Goal: Entertainment & Leisure: Browse casually

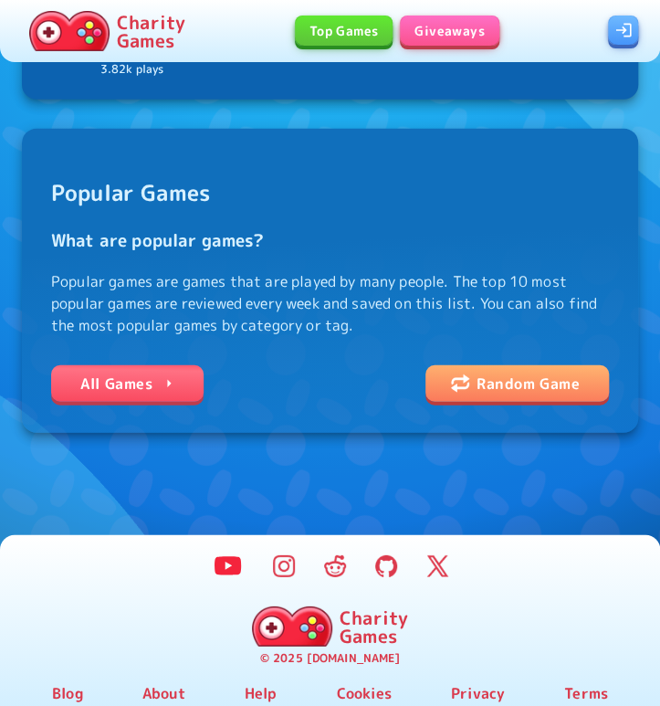
scroll to position [1170, 0]
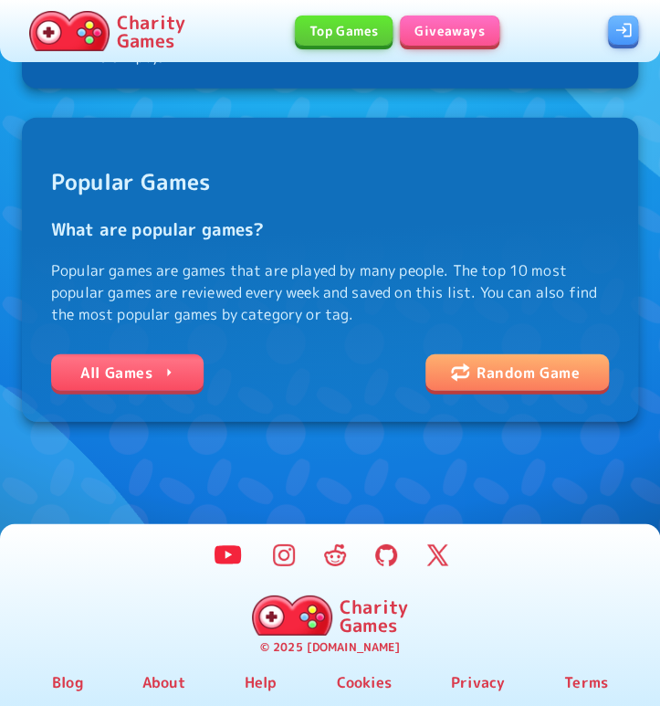
click at [111, 376] on link "All Games" at bounding box center [127, 372] width 153 height 37
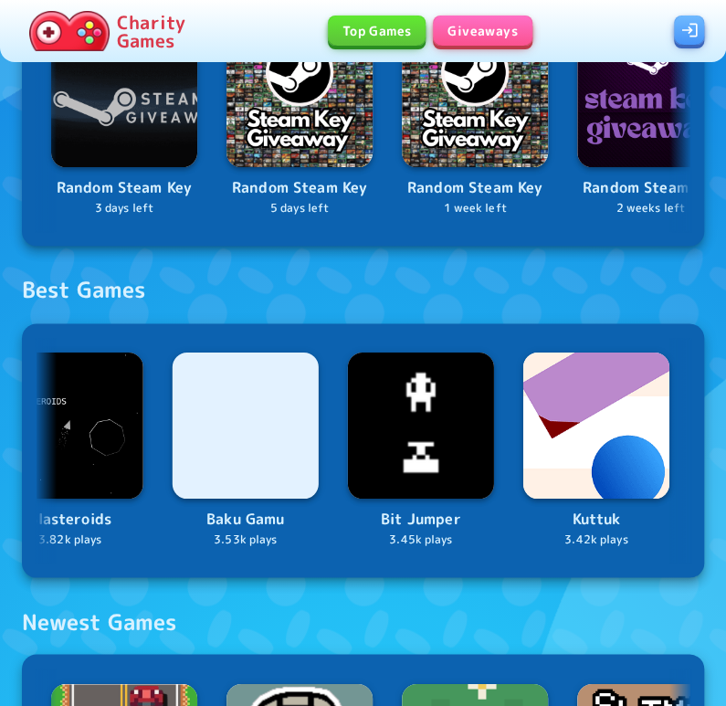
scroll to position [0, 1634]
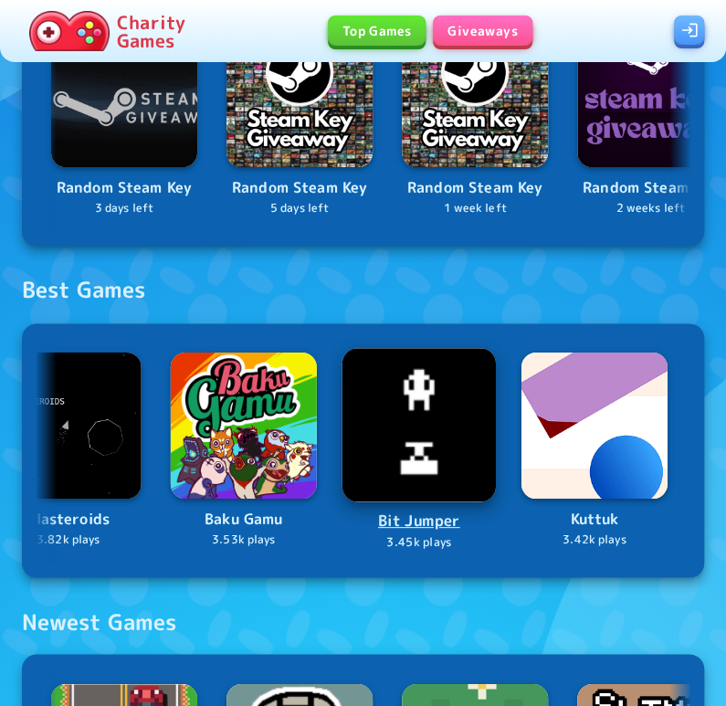
click at [398, 408] on img at bounding box center [419, 424] width 153 height 153
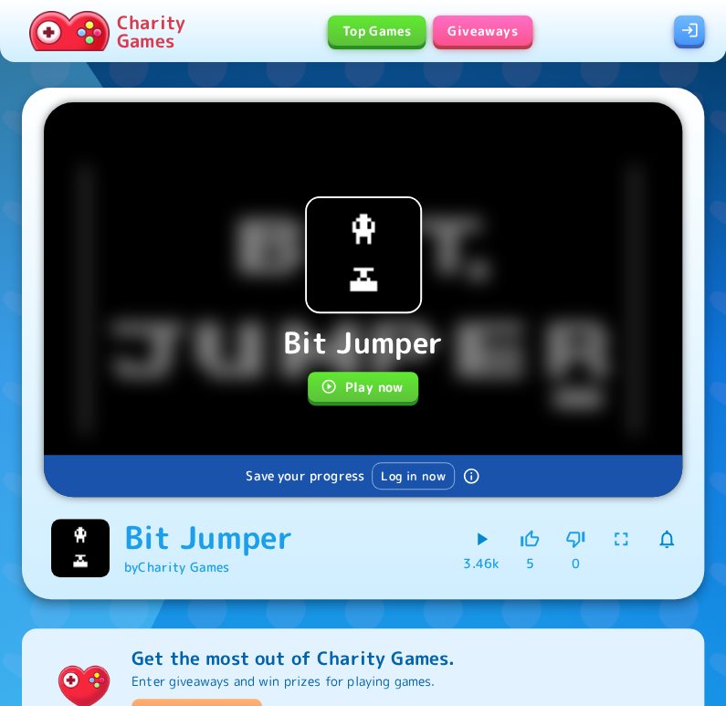
click at [363, 391] on button "Play now" at bounding box center [363, 387] width 110 height 30
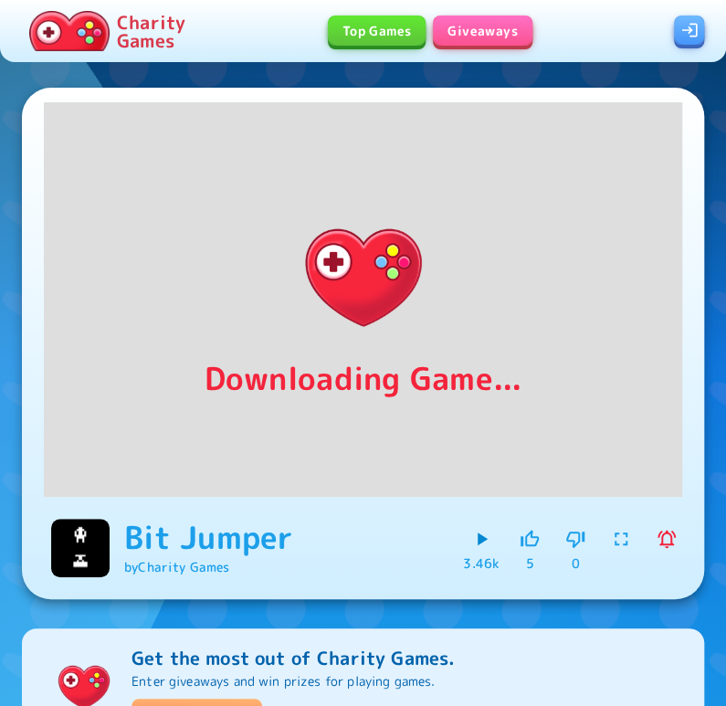
click at [249, 30] on div "Top Games Giveaways" at bounding box center [433, 32] width 481 height 32
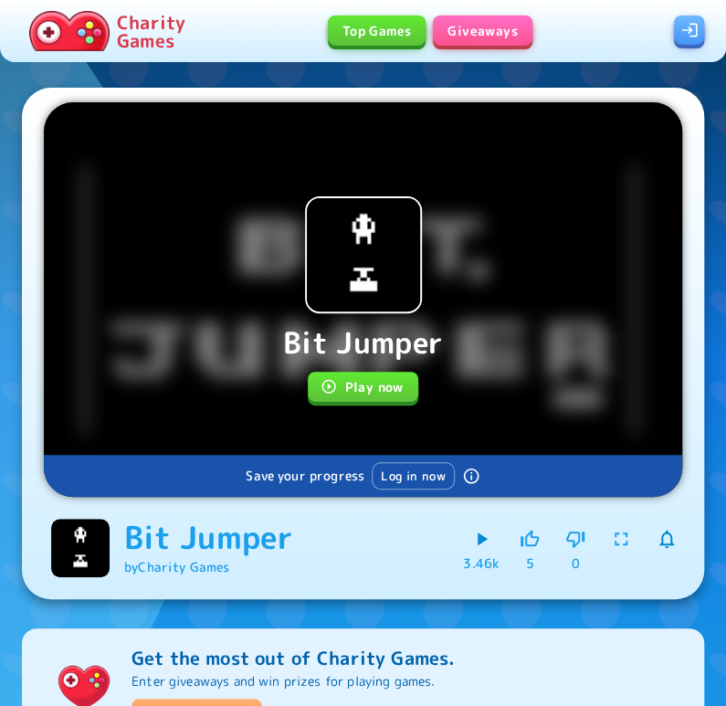
click at [356, 388] on button "Play now" at bounding box center [363, 387] width 110 height 30
